Goal: Communication & Community: Answer question/provide support

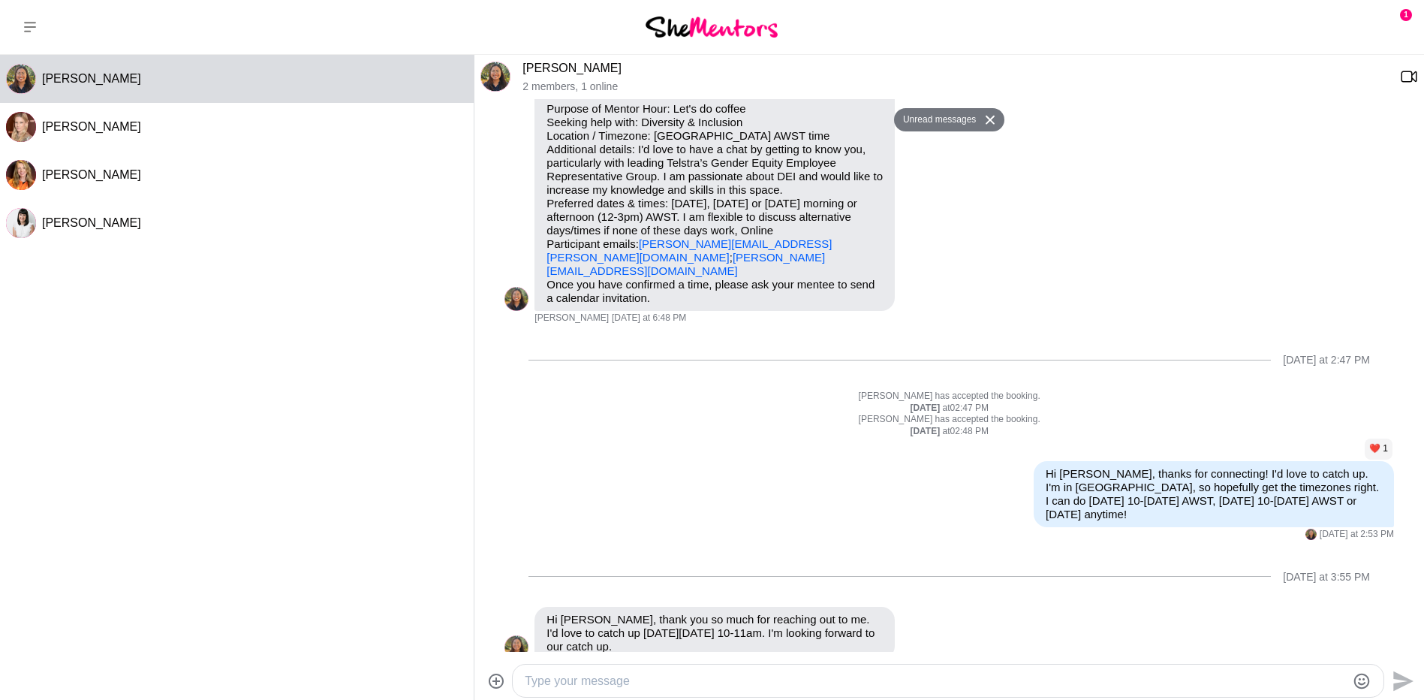
scroll to position [91, 0]
drag, startPoint x: 678, startPoint y: 259, endPoint x: 546, endPoint y: 259, distance: 132.2
click at [546, 259] on div "Hi [PERSON_NAME], I'd love to book a Mentor Hour with you! Purpose of Mentor Ho…" at bounding box center [715, 190] width 360 height 242
copy link "[PERSON_NAME][EMAIL_ADDRESS][DOMAIN_NAME]"
click at [653, 683] on textarea "Type your message" at bounding box center [935, 681] width 821 height 18
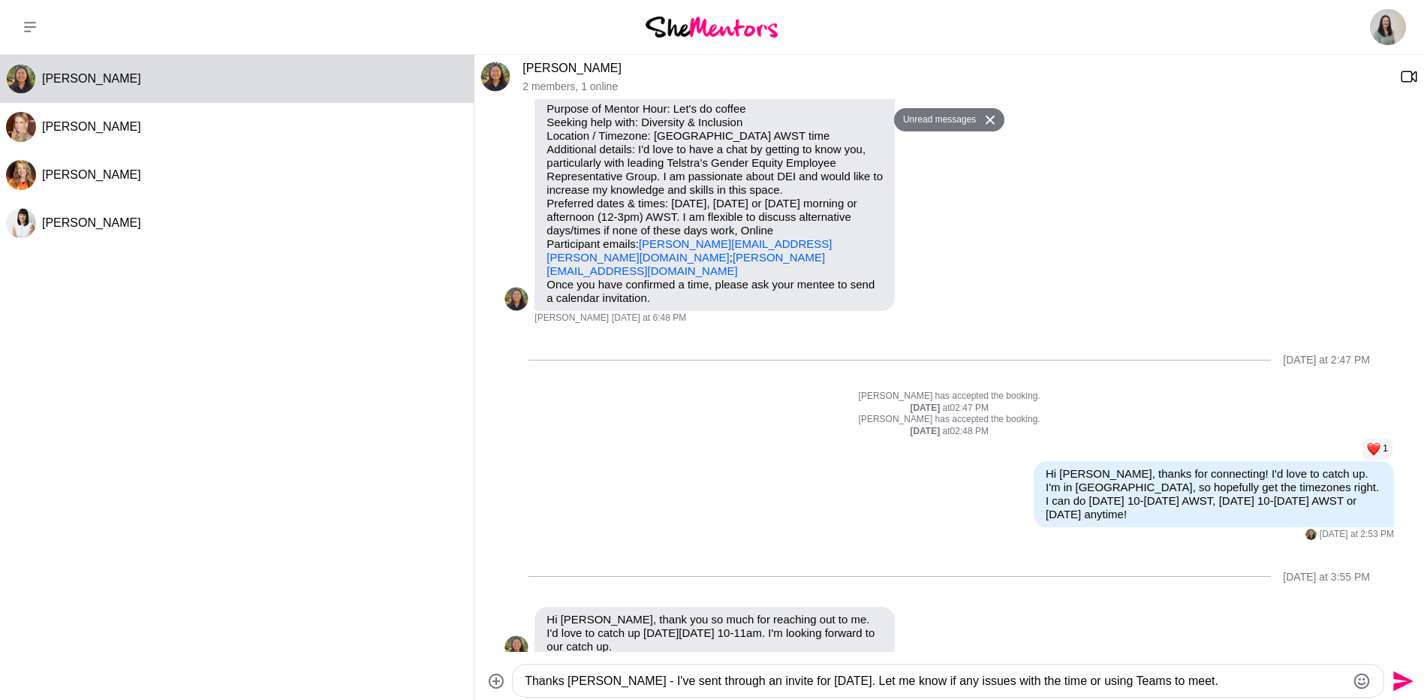
type textarea "Thanks [PERSON_NAME] - I've sent through an invite for [DATE]. Let me know if a…"
click at [1397, 679] on icon "Send" at bounding box center [1404, 681] width 20 height 20
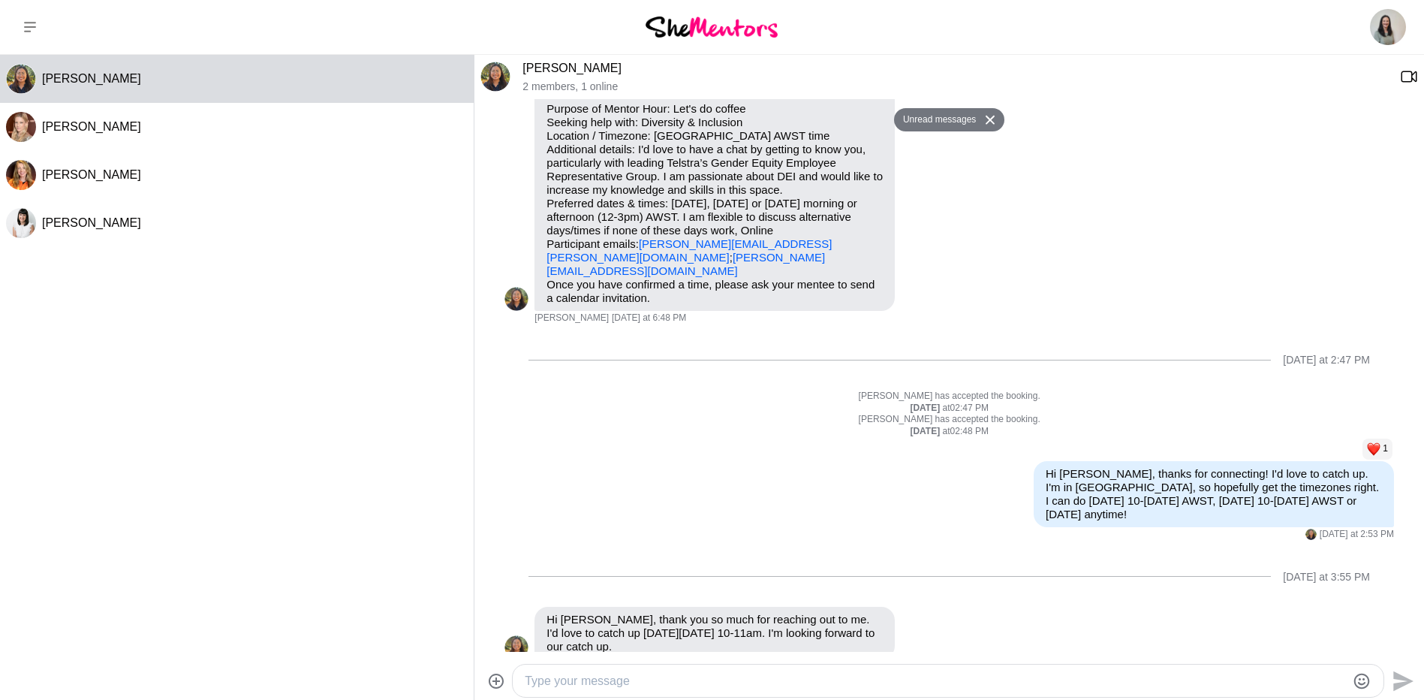
scroll to position [210, 0]
